Goal: Task Accomplishment & Management: Use online tool/utility

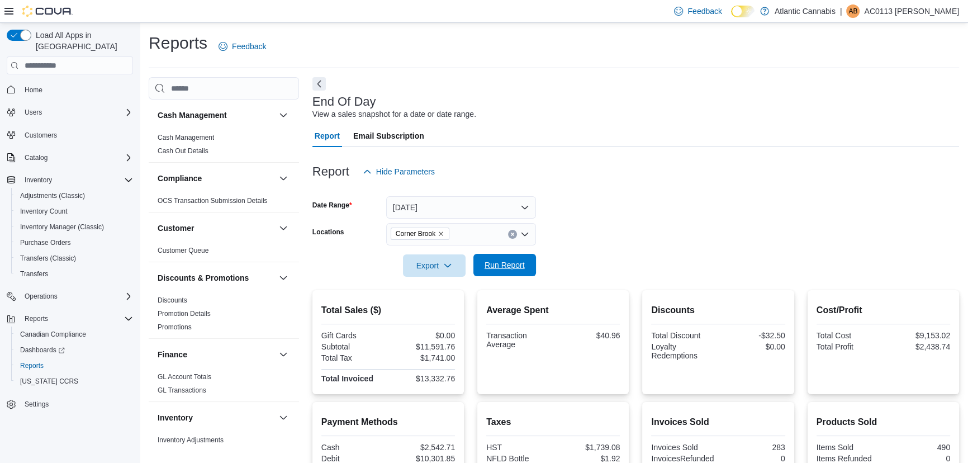
click at [520, 271] on span "Run Report" at bounding box center [504, 265] width 49 height 22
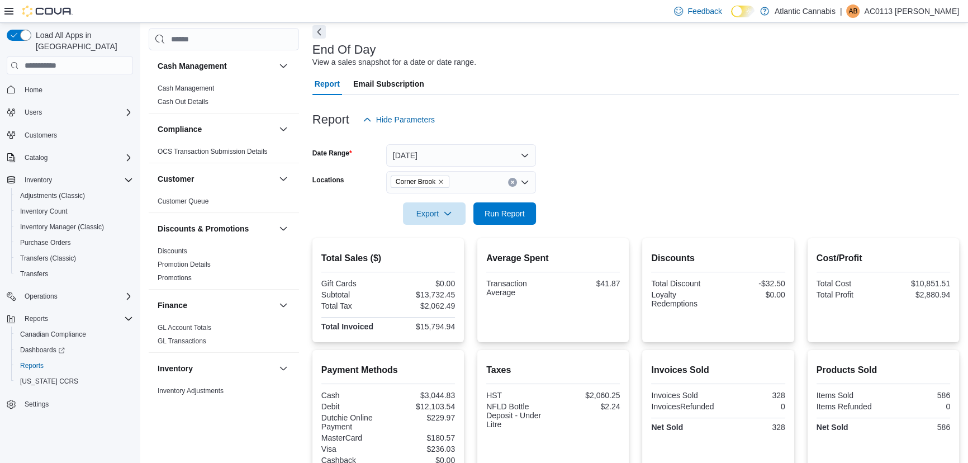
scroll to position [26, 0]
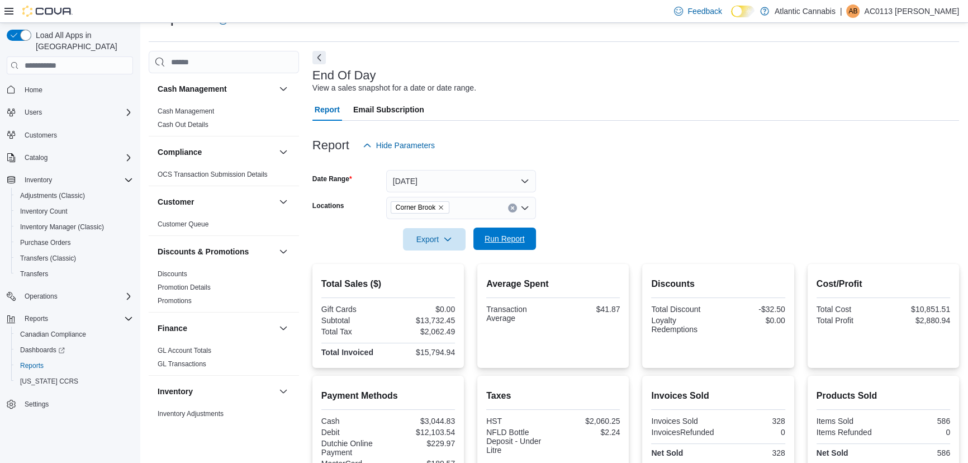
click at [517, 229] on span "Run Report" at bounding box center [504, 238] width 49 height 22
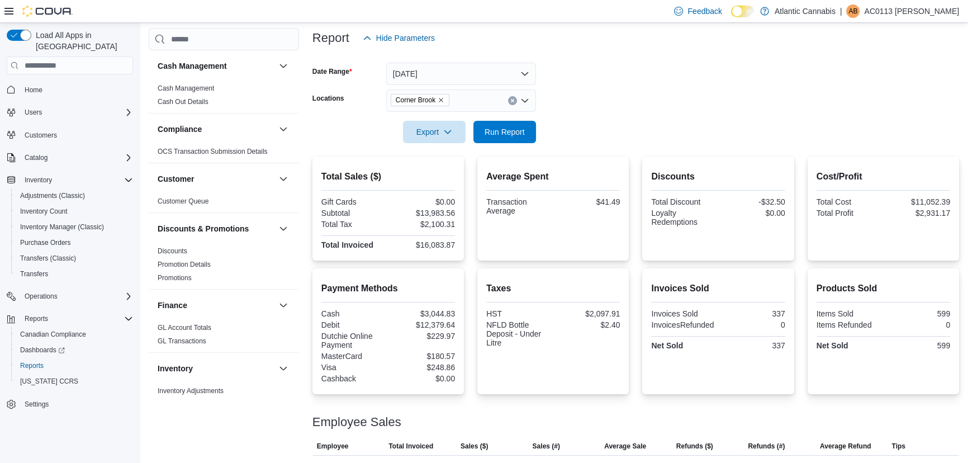
scroll to position [128, 0]
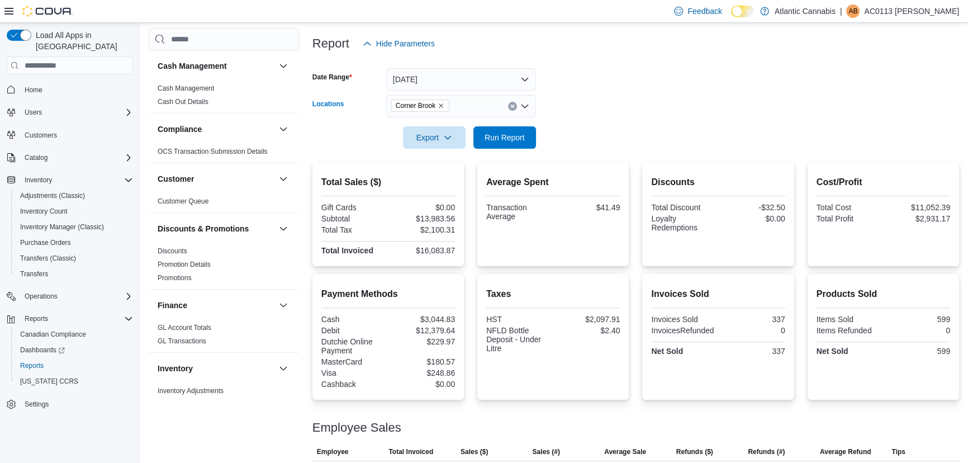
click at [509, 103] on button "Clear input" at bounding box center [512, 106] width 9 height 9
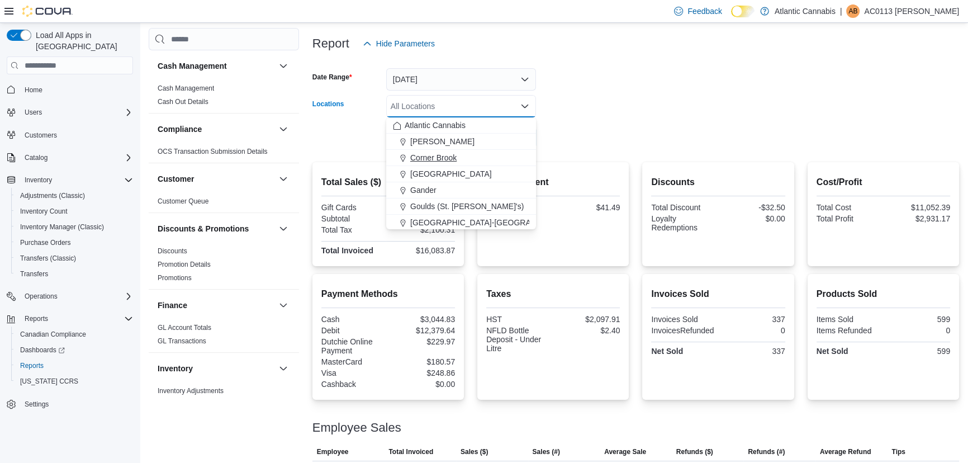
click at [464, 161] on div "Corner Brook" at bounding box center [461, 157] width 136 height 11
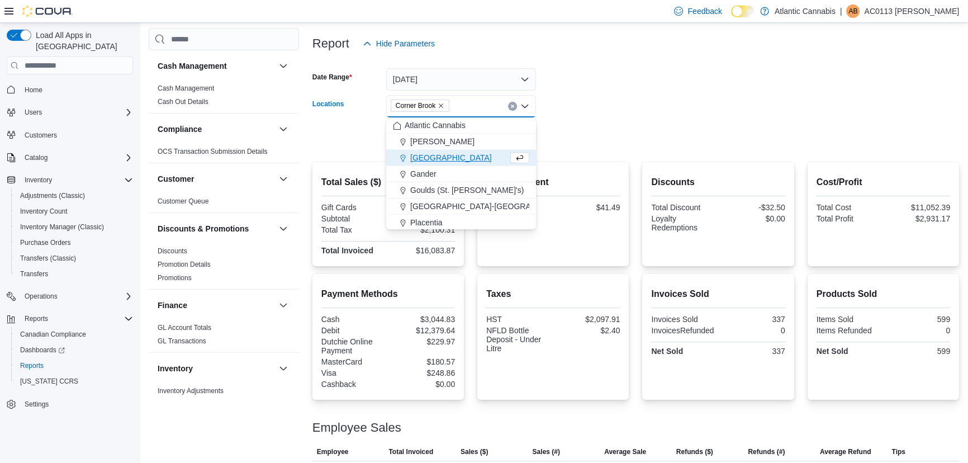
click at [594, 120] on div at bounding box center [635, 121] width 646 height 9
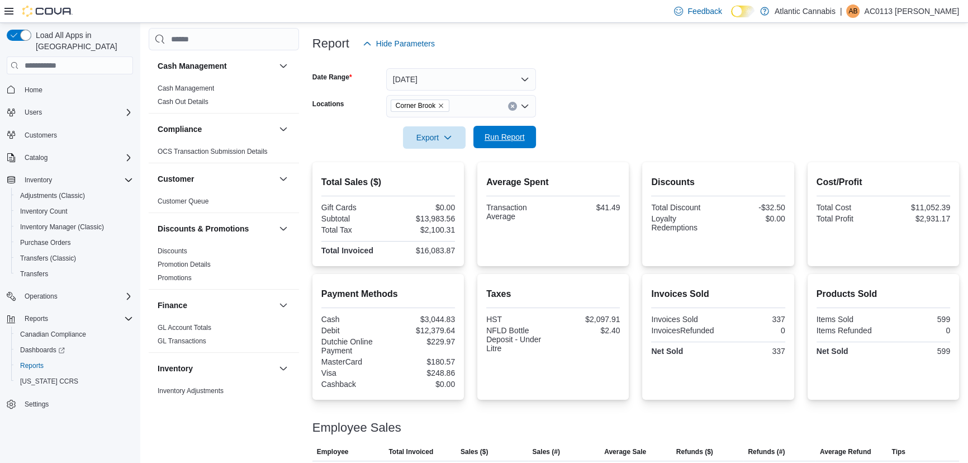
click at [507, 137] on span "Run Report" at bounding box center [504, 136] width 40 height 11
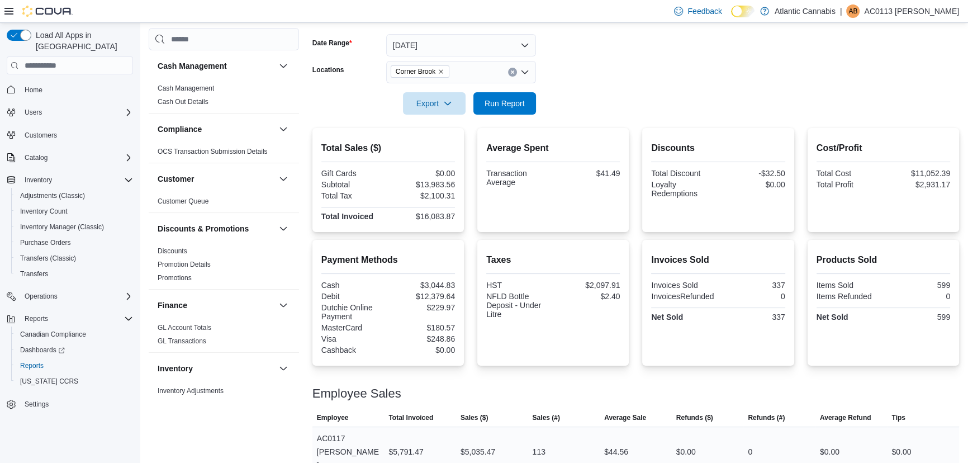
scroll to position [26, 0]
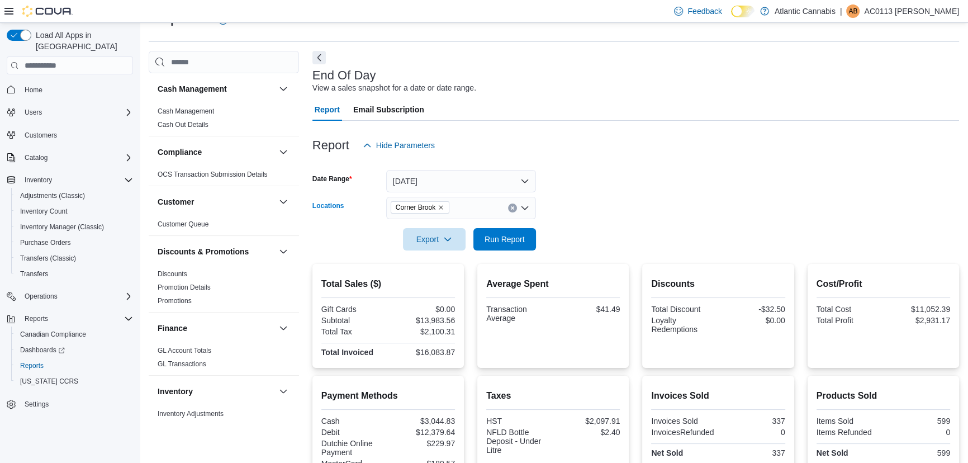
click at [440, 202] on span "Corner Brook" at bounding box center [420, 207] width 49 height 11
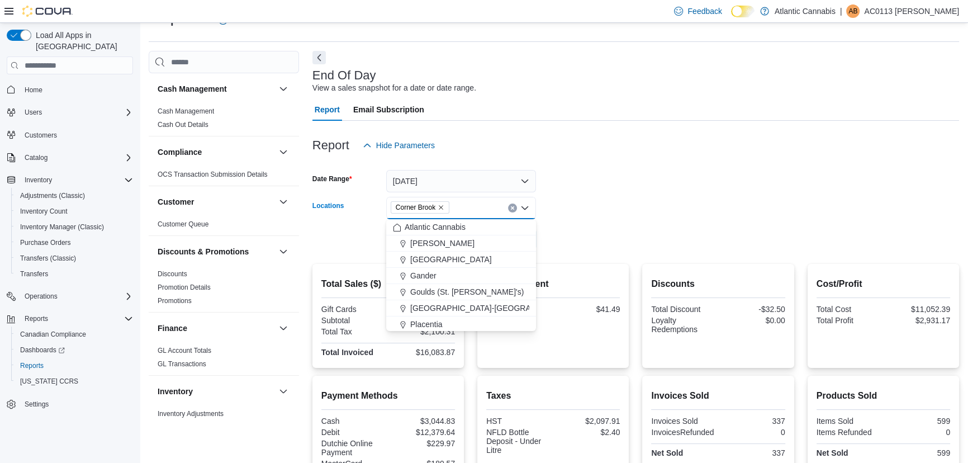
click at [440, 208] on icon "Remove Corner Brook from selection in this group" at bounding box center [441, 208] width 4 height 4
click at [447, 291] on span "Topsail Road ([GEOGRAPHIC_DATA][PERSON_NAME])" at bounding box center [509, 289] width 198 height 11
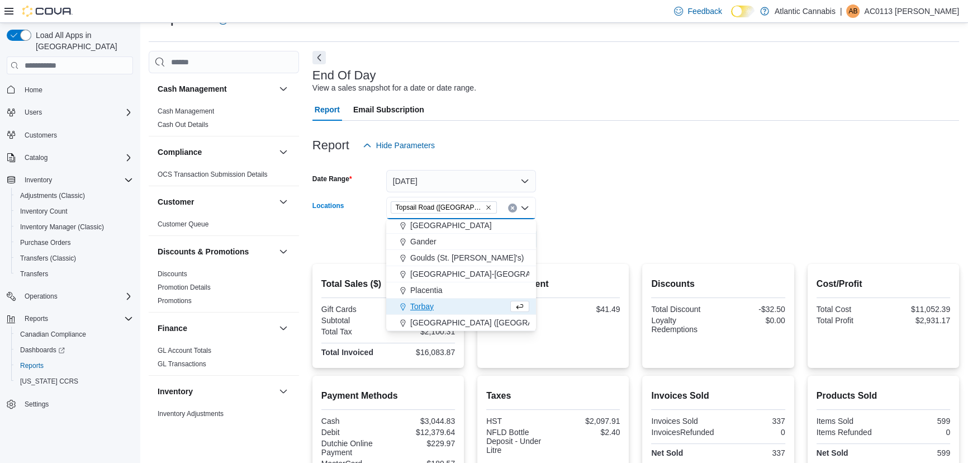
scroll to position [50, 0]
click at [595, 211] on form "Date Range [DATE] Locations [GEOGRAPHIC_DATA] ([GEOGRAPHIC_DATA][PERSON_NAME]) …" at bounding box center [635, 203] width 646 height 94
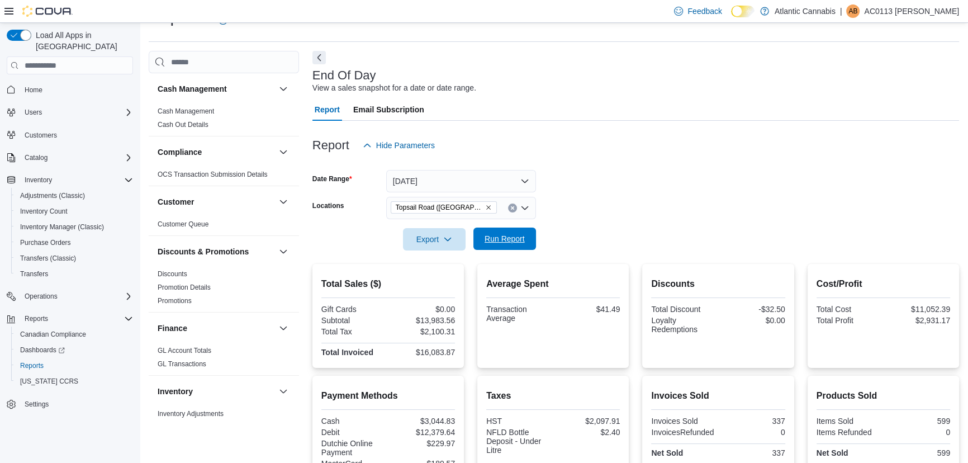
click at [501, 242] on span "Run Report" at bounding box center [504, 238] width 40 height 11
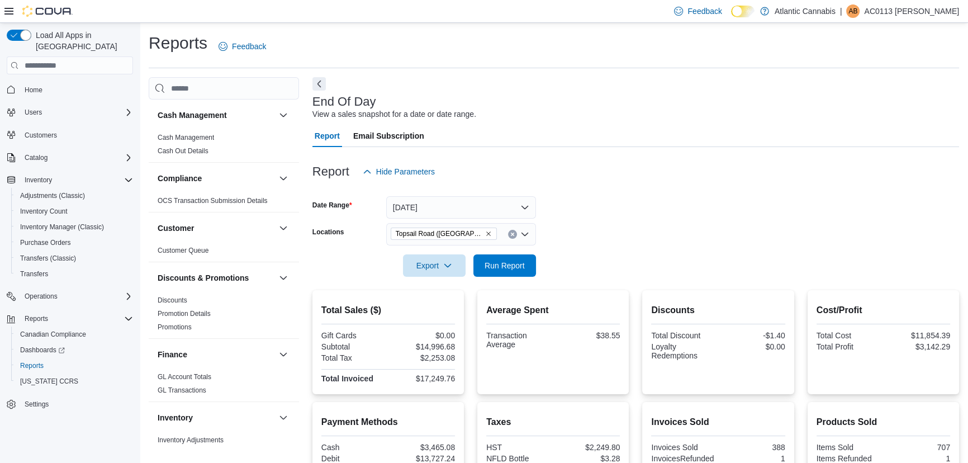
click at [512, 236] on icon "Clear input" at bounding box center [512, 234] width 4 height 4
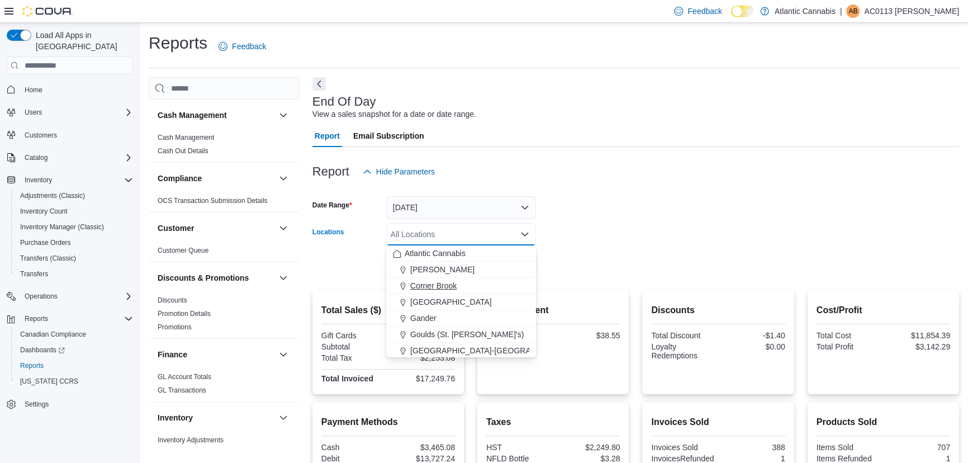
click at [457, 285] on div "Corner Brook" at bounding box center [461, 285] width 136 height 11
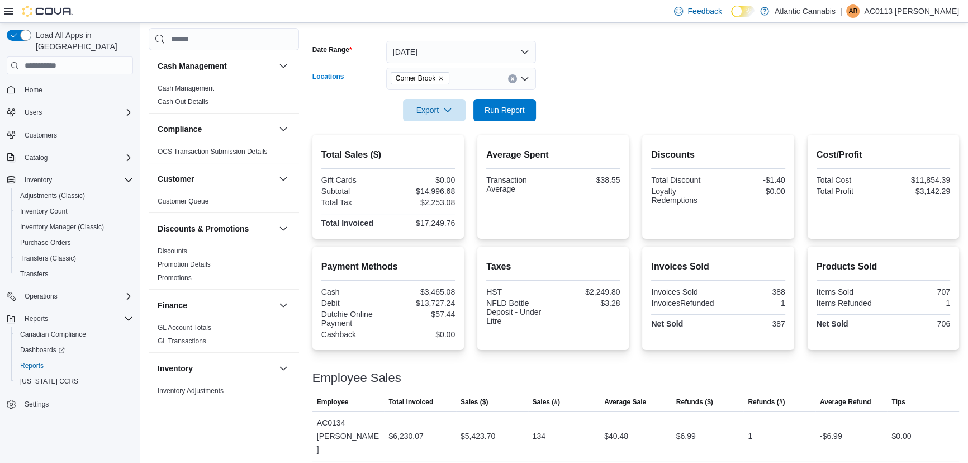
scroll to position [118, 0]
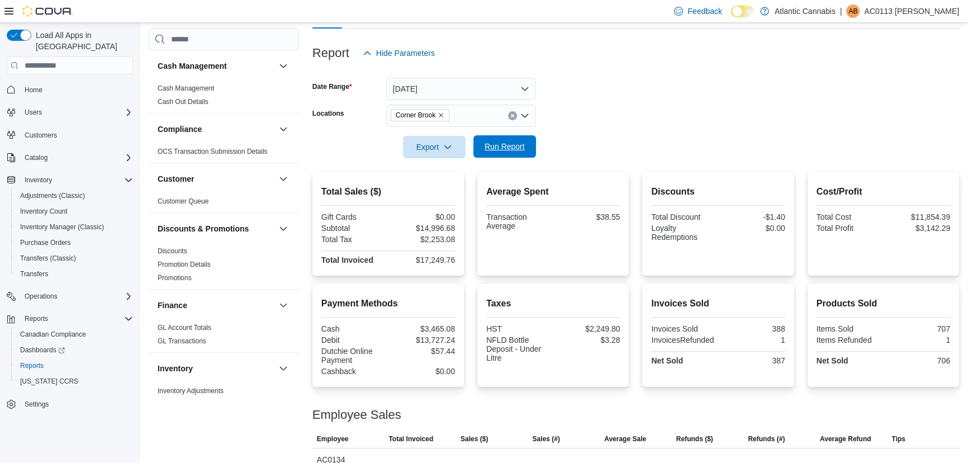
click at [477, 152] on button "Run Report" at bounding box center [504, 146] width 63 height 22
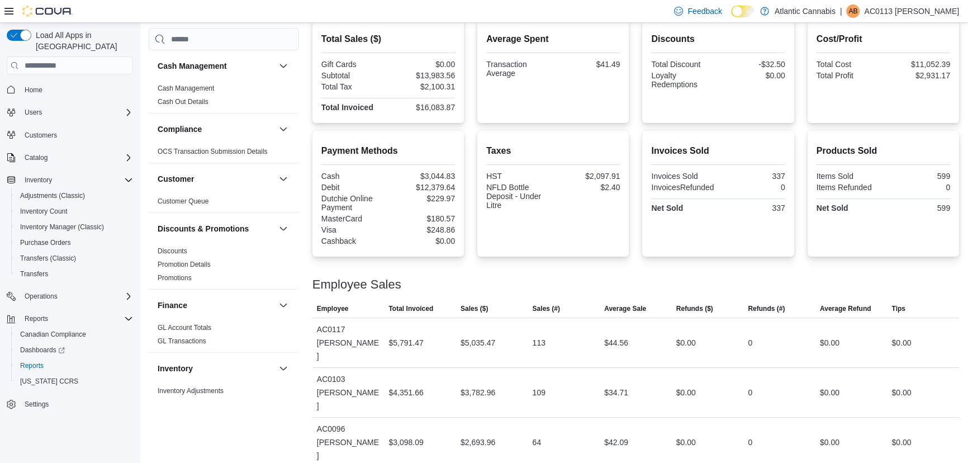
scroll to position [280, 0]
